Goal: Transaction & Acquisition: Book appointment/travel/reservation

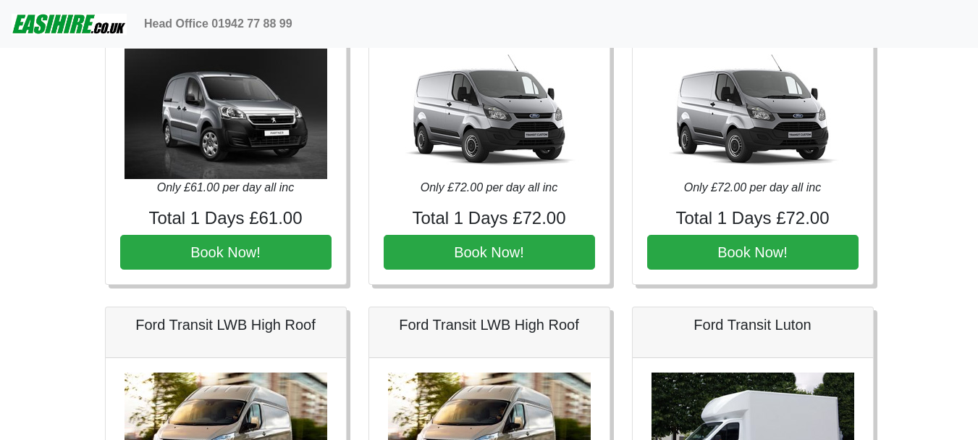
scroll to position [1086, 0]
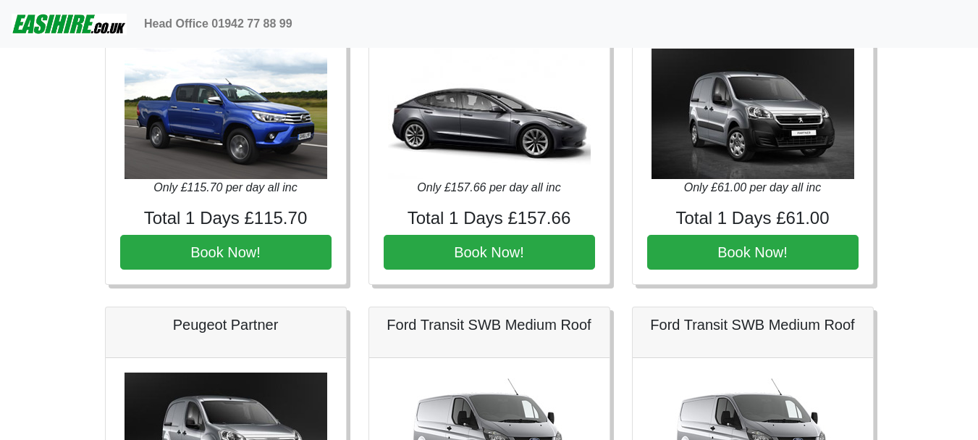
scroll to position [1154, 0]
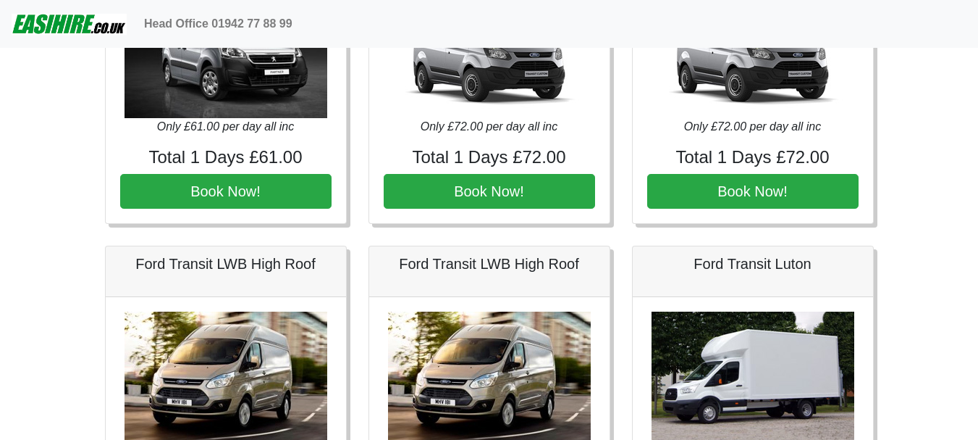
drag, startPoint x: 958, startPoint y: 240, endPoint x: 28, endPoint y: 213, distance: 931.0
